Goal: Check status

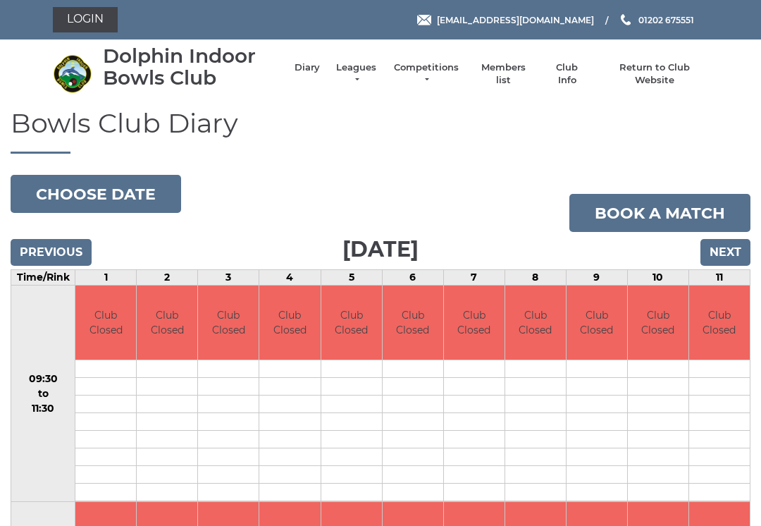
click at [63, 249] on input "Previous" at bounding box center [51, 252] width 81 height 27
click at [49, 247] on input "Previous" at bounding box center [51, 252] width 81 height 27
click at [54, 245] on input "Previous" at bounding box center [51, 252] width 81 height 27
click at [57, 251] on input "Previous" at bounding box center [51, 252] width 81 height 27
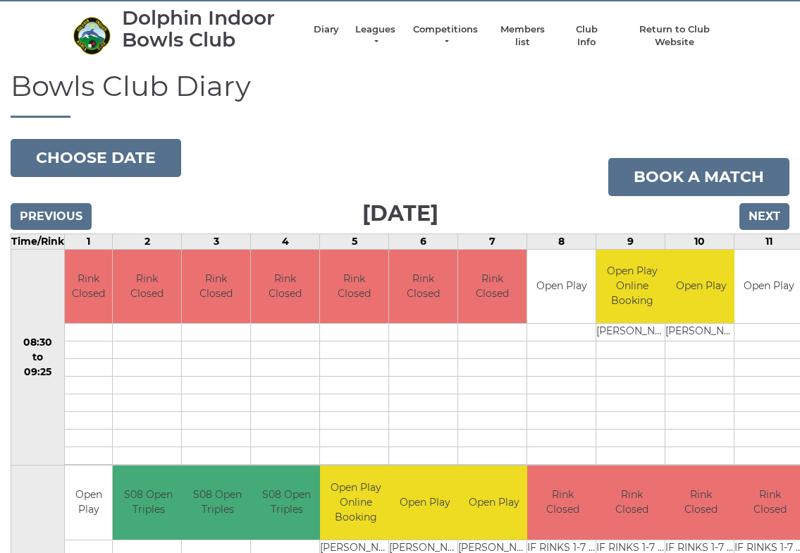
scroll to position [39, 0]
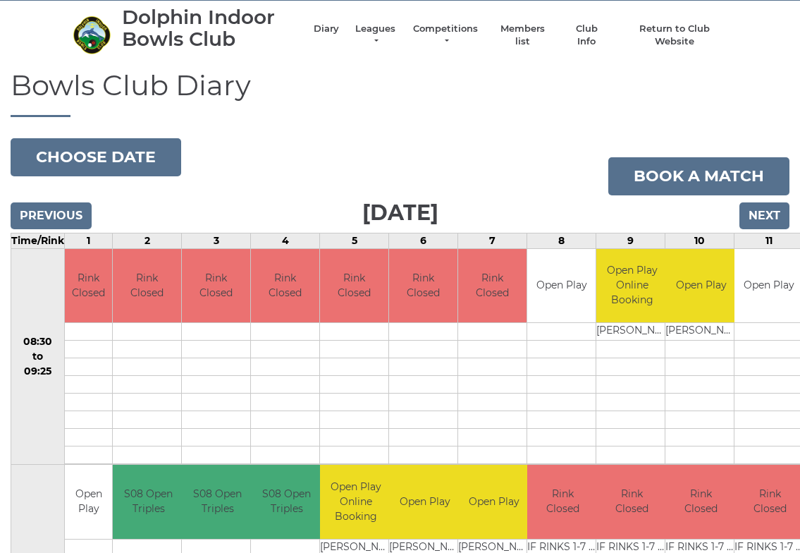
click at [375, 35] on link "Leagues" at bounding box center [375, 35] width 44 height 25
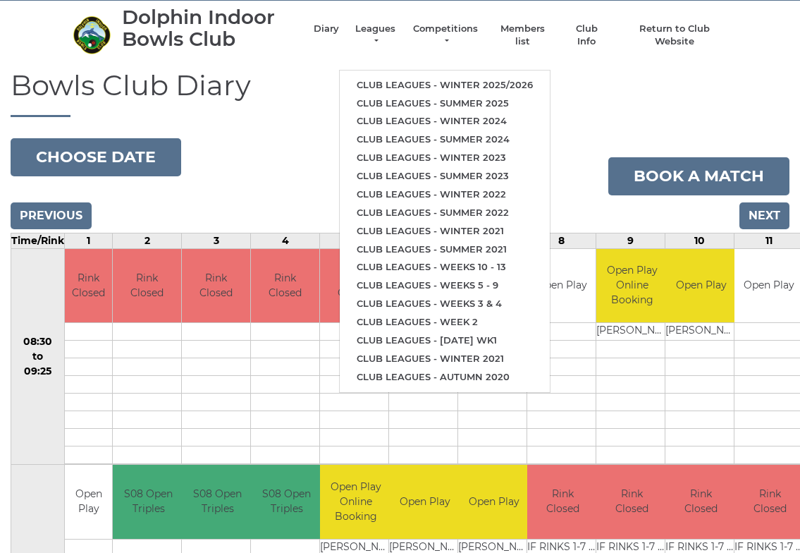
click at [510, 97] on link "Club leagues - Summer 2025" at bounding box center [445, 103] width 210 height 18
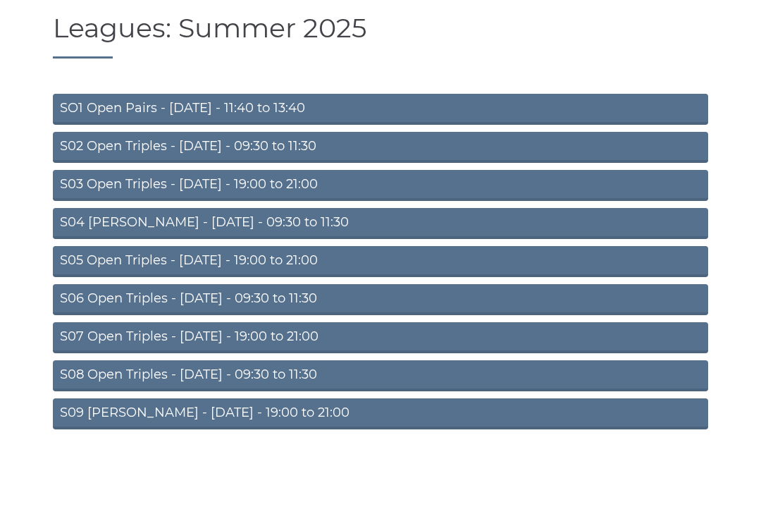
scroll to position [48, 0]
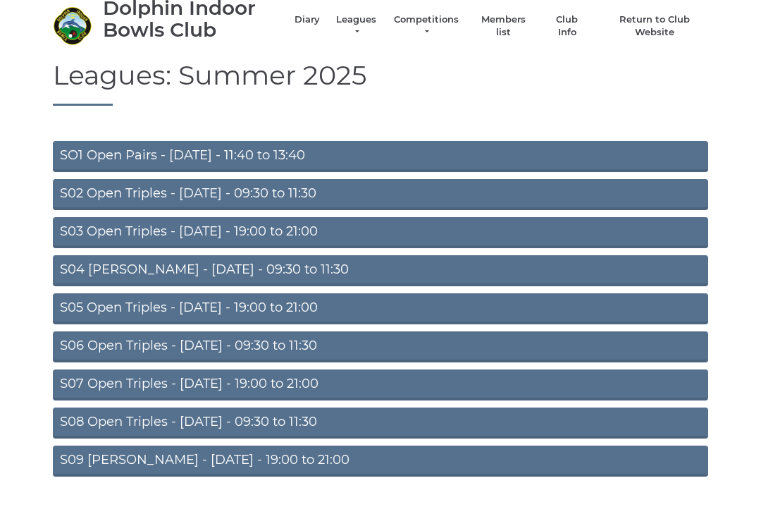
click at [286, 464] on link "S09 [PERSON_NAME] - [DATE] - 19:00 to 21:00" at bounding box center [380, 460] width 655 height 31
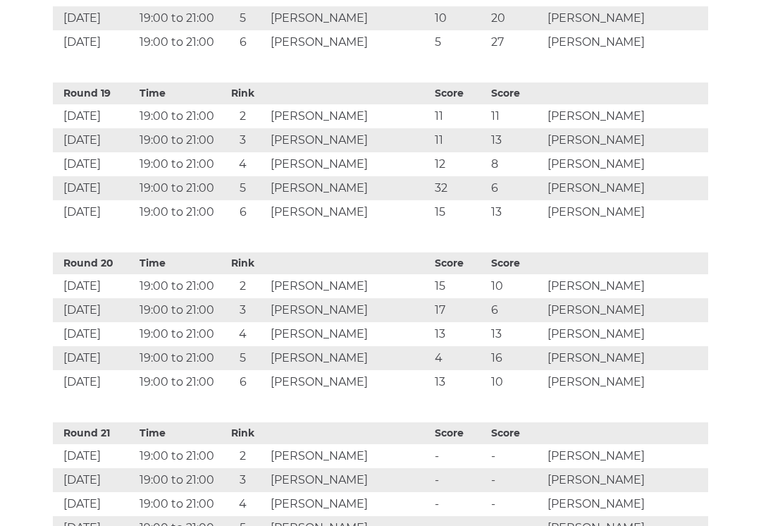
scroll to position [3666, 0]
